Goal: Task Accomplishment & Management: Manage account settings

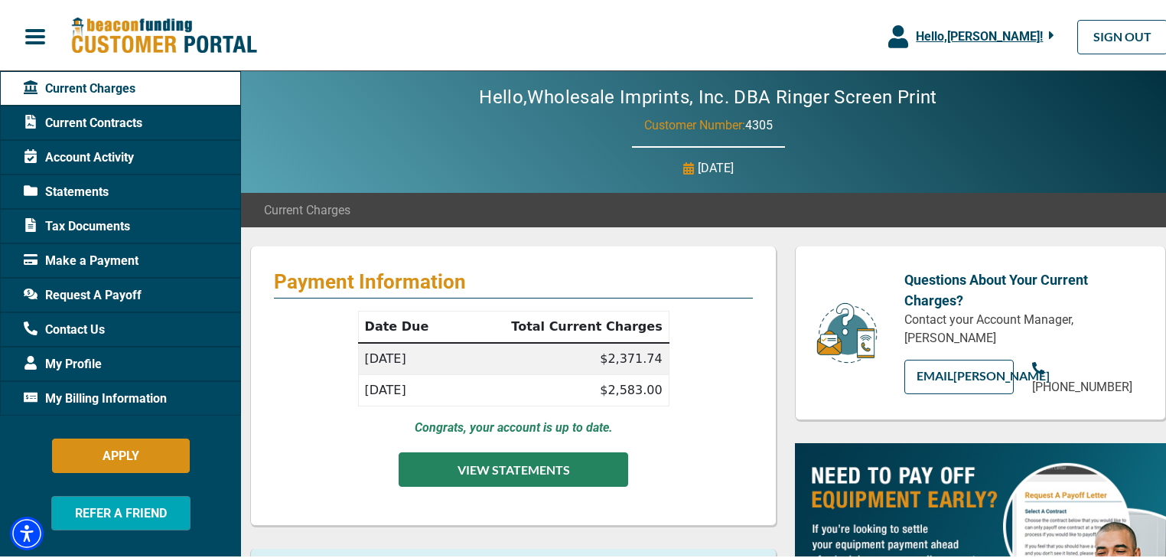
click at [516, 467] on button "VIEW STATEMENTS" at bounding box center [513, 467] width 229 height 34
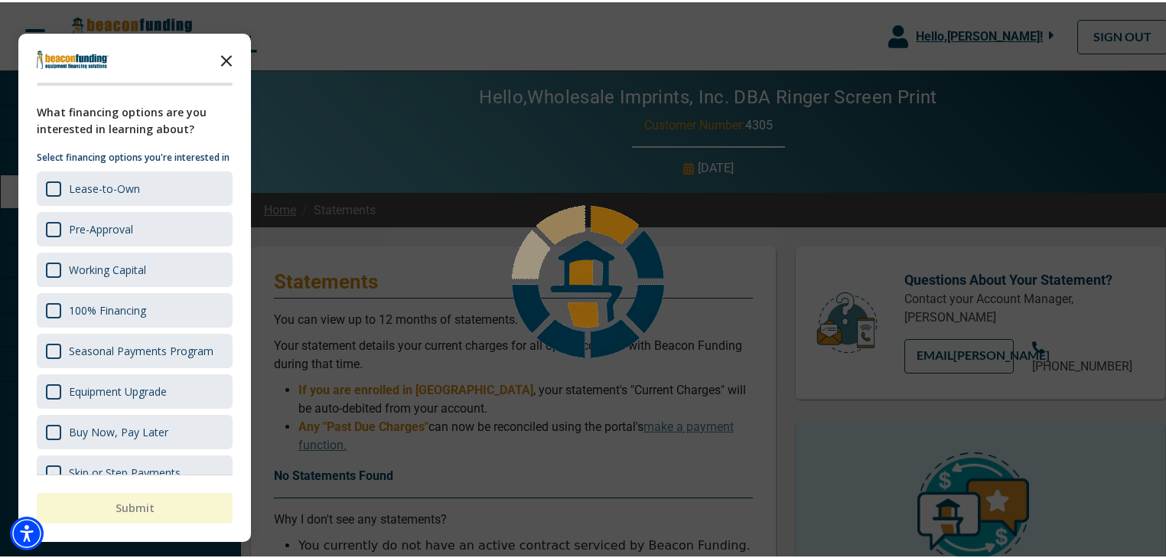
click at [222, 53] on polygon "Close the survey" at bounding box center [226, 58] width 11 height 11
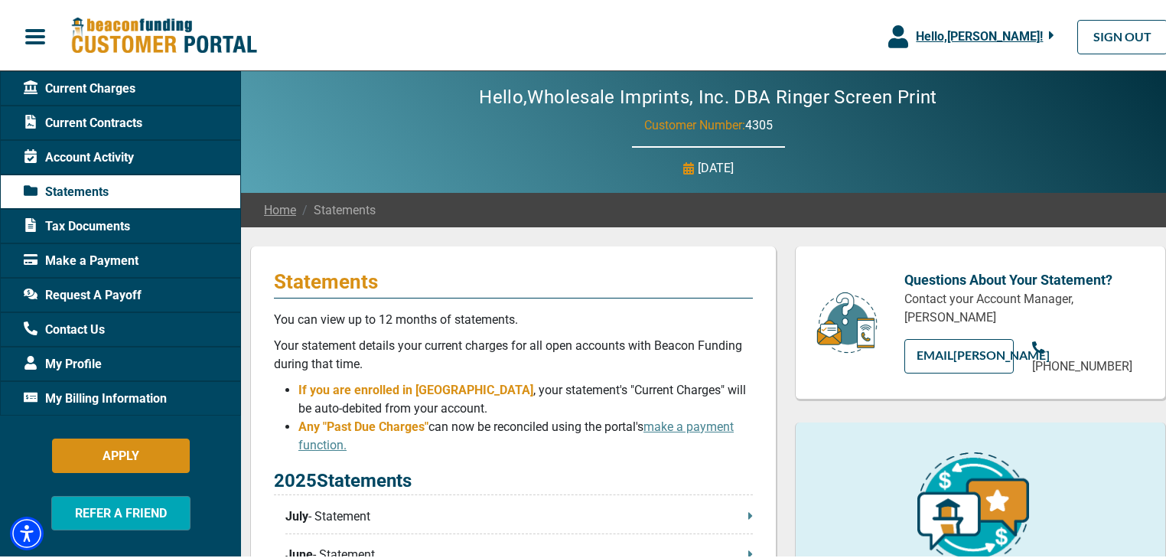
click at [112, 158] on span "Account Activity" at bounding box center [79, 155] width 110 height 18
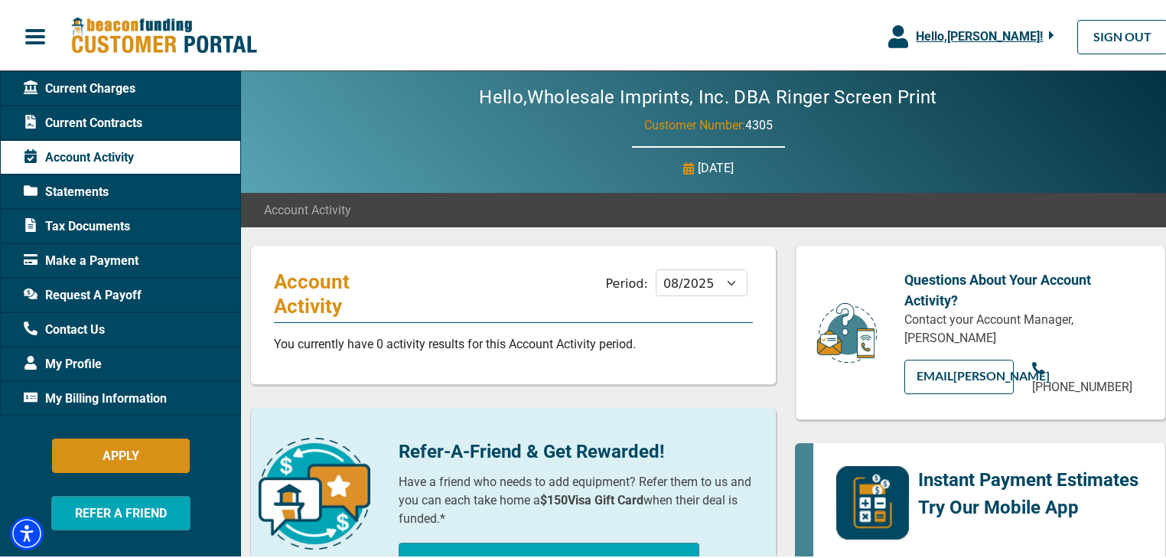
click at [127, 116] on span "Current Contracts" at bounding box center [83, 121] width 119 height 18
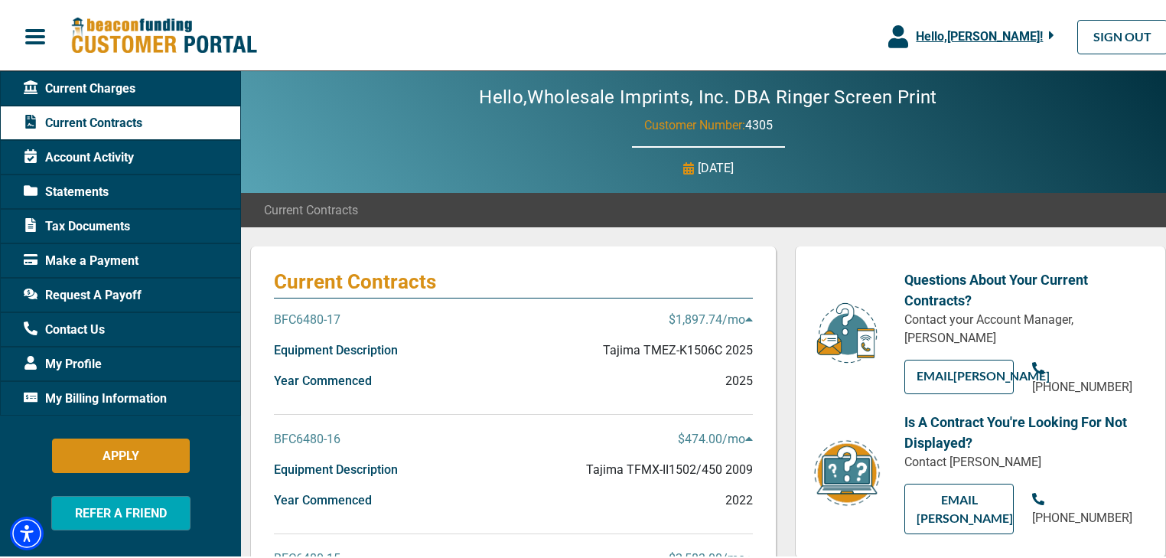
click at [95, 86] on span "Current Charges" at bounding box center [80, 86] width 112 height 18
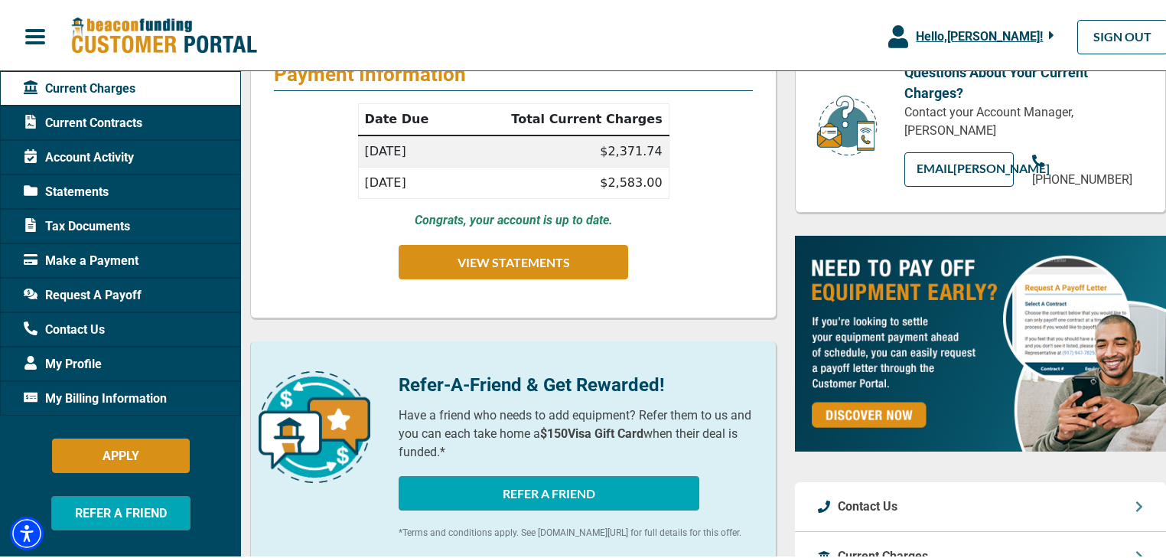
scroll to position [122, 0]
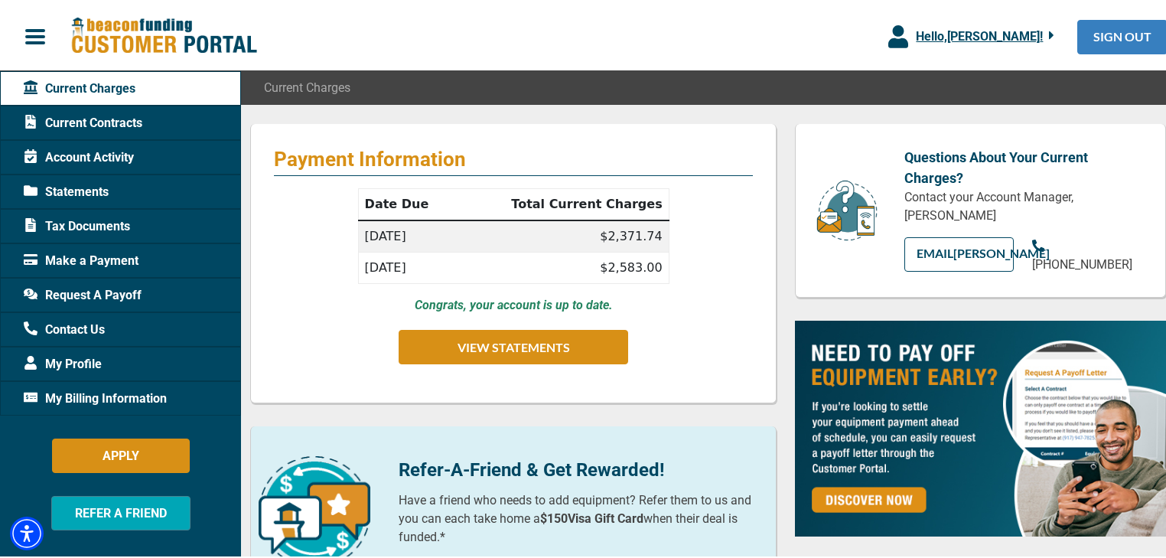
click at [1107, 34] on link "SIGN OUT" at bounding box center [1122, 35] width 90 height 34
